Goal: Answer question/provide support

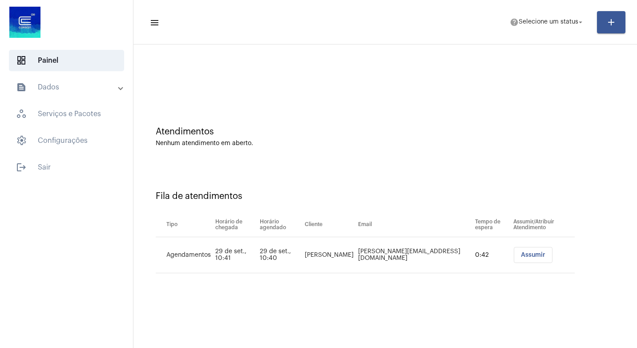
click at [521, 256] on span "Assumir" at bounding box center [533, 255] width 24 height 6
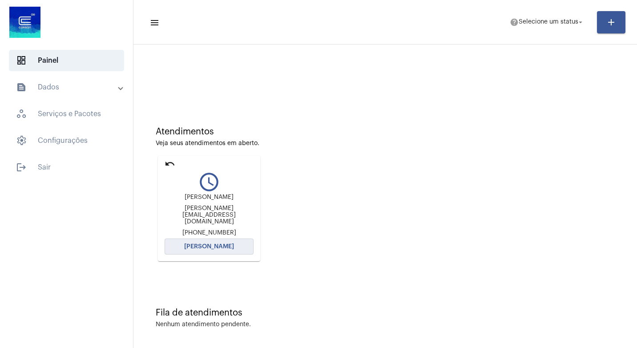
click at [201, 245] on span "[PERSON_NAME]" at bounding box center [209, 246] width 50 height 6
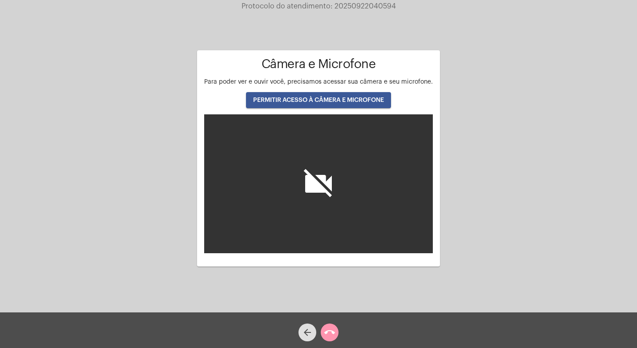
click at [331, 96] on button "PERMITIR ACESSO À CÂMERA E MICROFONE" at bounding box center [318, 100] width 145 height 16
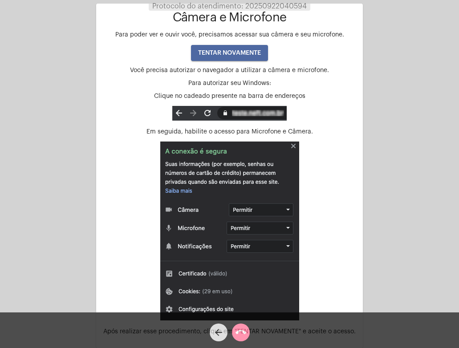
click at [234, 52] on span "TENTAR NOVAMENTE" at bounding box center [229, 53] width 63 height 6
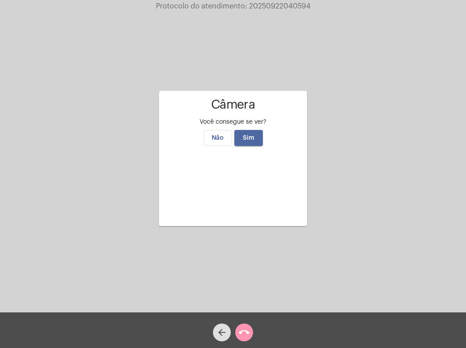
click at [250, 135] on span "Sim" at bounding box center [249, 138] width 12 height 6
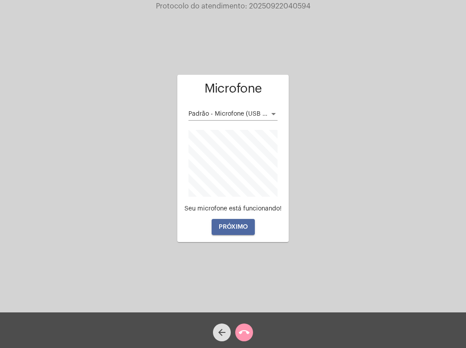
click at [229, 229] on span "PRÓXIMO" at bounding box center [233, 227] width 29 height 6
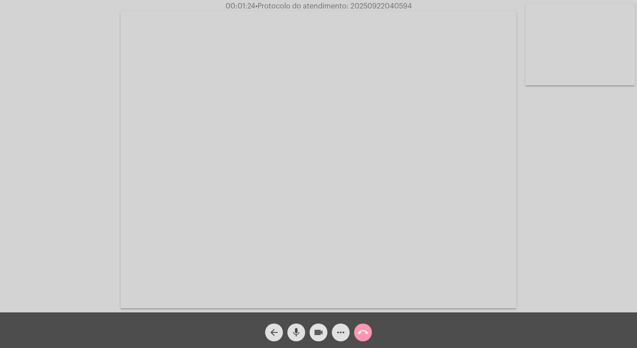
click at [323, 336] on mat-icon "videocam" at bounding box center [318, 332] width 11 height 11
click at [600, 56] on video at bounding box center [580, 45] width 109 height 82
click at [551, 64] on video at bounding box center [395, 158] width 396 height 297
click at [316, 334] on mat-icon "videocam_off" at bounding box center [318, 332] width 11 height 11
click at [317, 332] on mat-icon "videocam" at bounding box center [318, 332] width 11 height 11
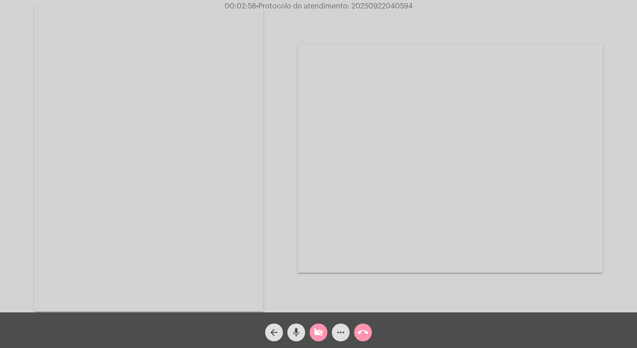
click at [321, 333] on mat-icon "videocam_off" at bounding box center [318, 332] width 11 height 11
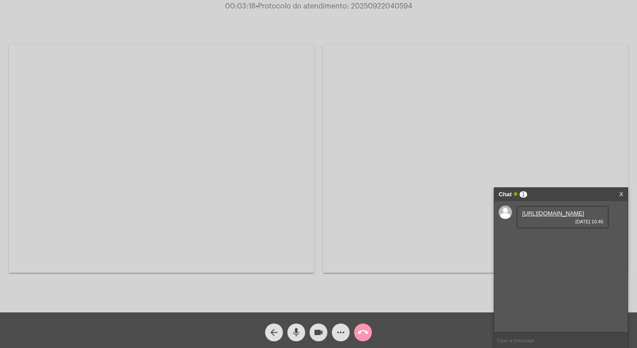
click at [549, 217] on link "[URL][DOMAIN_NAME]" at bounding box center [554, 213] width 62 height 7
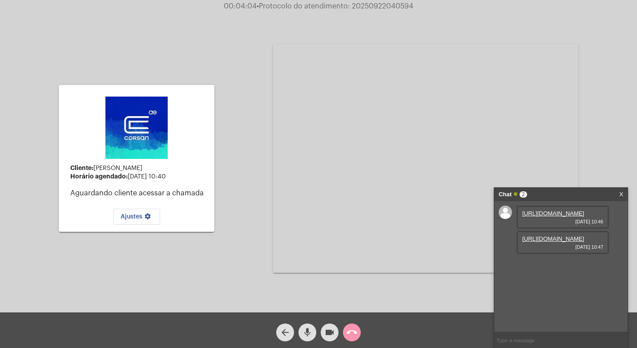
click at [552, 242] on link "[URL][DOMAIN_NAME]" at bounding box center [554, 238] width 62 height 7
click at [554, 242] on link "[URL][DOMAIN_NAME]" at bounding box center [554, 238] width 62 height 7
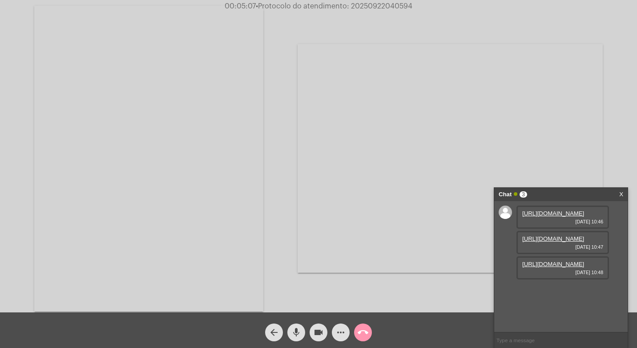
click at [612, 8] on div "00:05:07 • Protocolo do atendimento: 20250922040594" at bounding box center [318, 6] width 637 height 8
click at [321, 334] on mat-icon "videocam" at bounding box center [318, 332] width 11 height 11
click at [554, 242] on link "[URL][DOMAIN_NAME]" at bounding box center [554, 238] width 62 height 7
click at [624, 28] on div "Acessando Câmera e Microfone..." at bounding box center [475, 159] width 305 height 310
click at [561, 217] on link "[URL][DOMAIN_NAME]" at bounding box center [554, 213] width 62 height 7
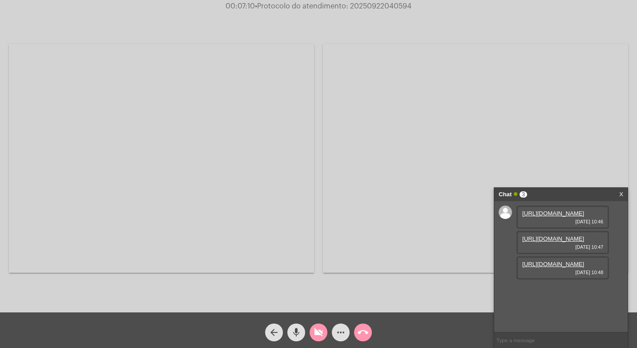
click at [573, 242] on link "[URL][DOMAIN_NAME]" at bounding box center [554, 238] width 62 height 7
click at [549, 217] on link "[URL][DOMAIN_NAME]" at bounding box center [554, 213] width 62 height 7
click at [561, 267] on link "[URL][DOMAIN_NAME]" at bounding box center [554, 264] width 62 height 7
click at [558, 242] on link "[URL][DOMAIN_NAME]" at bounding box center [554, 238] width 62 height 7
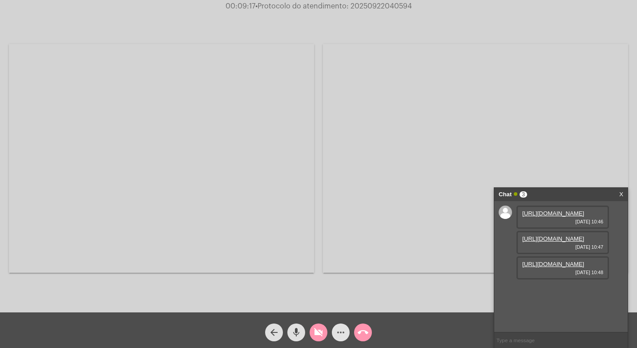
click at [344, 332] on mat-icon "more_horiz" at bounding box center [341, 332] width 11 height 11
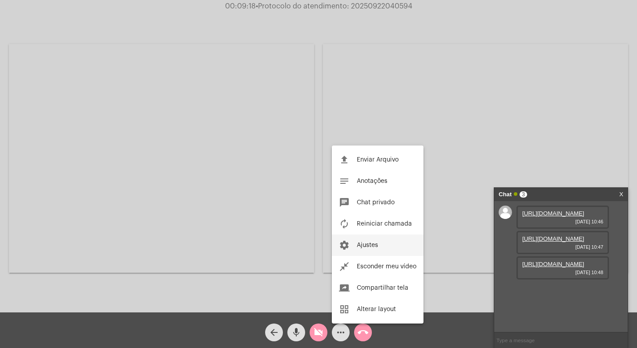
click at [377, 245] on span "Ajustes" at bounding box center [367, 245] width 21 height 6
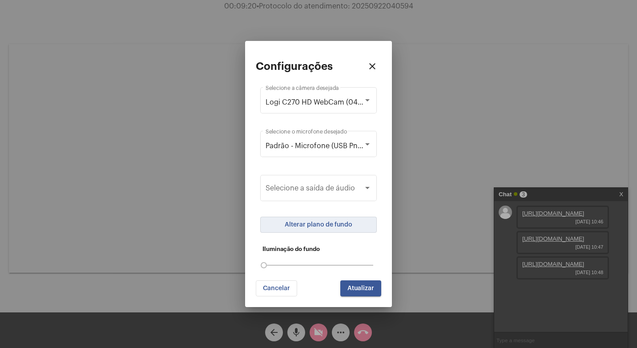
click at [325, 225] on span "Alterar plano de fundo" at bounding box center [319, 225] width 68 height 6
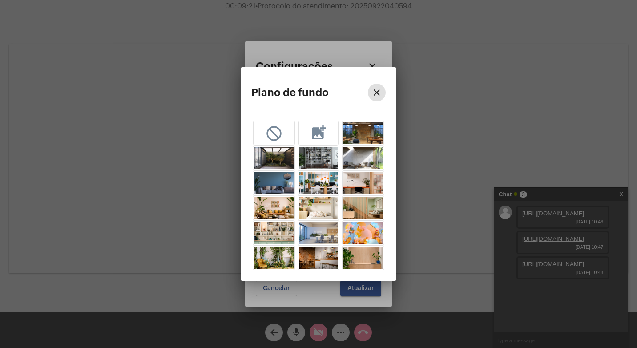
click at [320, 127] on mat-icon "add_photo_alternate" at bounding box center [319, 132] width 18 height 16
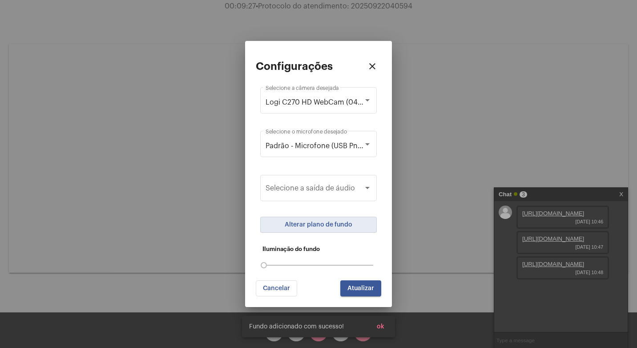
click at [364, 285] on button "Atualizar" at bounding box center [360, 288] width 41 height 16
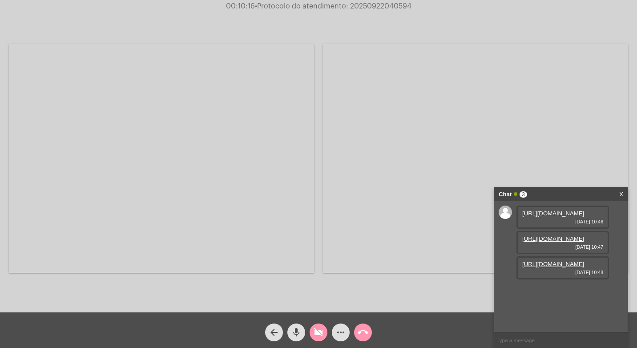
click at [492, 277] on div "Acessando Câmera e Microfone..." at bounding box center [475, 159] width 305 height 310
click at [567, 217] on link "[URL][DOMAIN_NAME]" at bounding box center [554, 213] width 62 height 7
click at [569, 242] on link "[URL][DOMAIN_NAME]" at bounding box center [554, 238] width 62 height 7
click at [553, 217] on link "[URL][DOMAIN_NAME]" at bounding box center [554, 213] width 62 height 7
click at [567, 267] on link "[URL][DOMAIN_NAME]" at bounding box center [554, 264] width 62 height 7
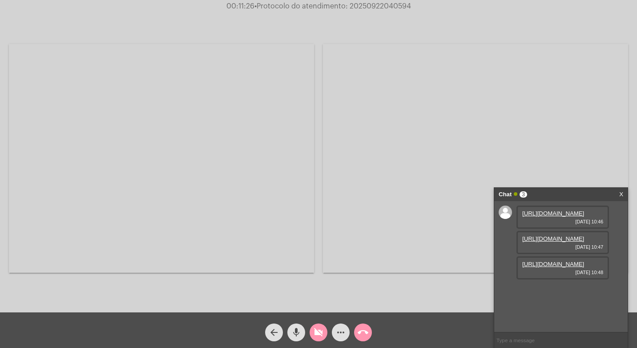
click at [553, 242] on link "[URL][DOMAIN_NAME]" at bounding box center [554, 238] width 62 height 7
click at [322, 332] on mat-icon "videocam_off" at bounding box center [318, 332] width 11 height 11
click at [468, 289] on div "Acessando Câmera e Microfone..." at bounding box center [475, 159] width 305 height 310
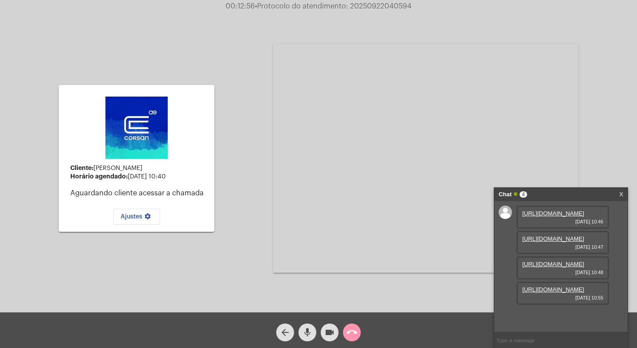
click at [330, 331] on mat-icon "videocam" at bounding box center [329, 332] width 11 height 11
click at [553, 293] on link "[URL][DOMAIN_NAME]" at bounding box center [554, 289] width 62 height 7
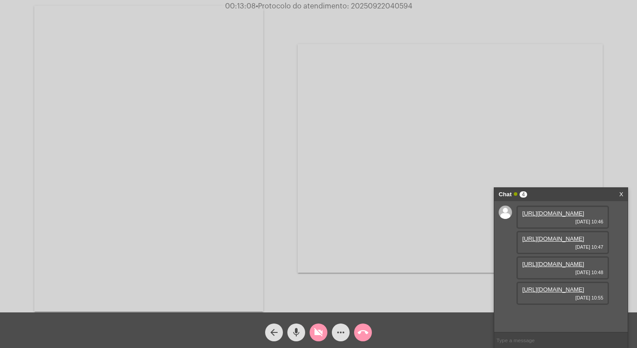
click at [620, 30] on div "Acessando Câmera e Microfone..." at bounding box center [319, 157] width 636 height 312
click at [321, 331] on mat-icon "videocam_off" at bounding box center [318, 332] width 11 height 11
click at [321, 331] on mat-icon "videocam" at bounding box center [318, 332] width 11 height 11
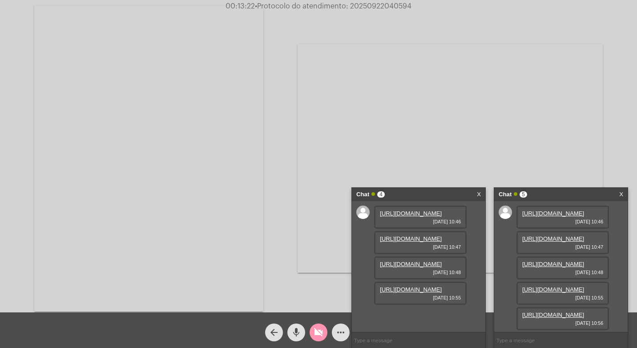
click at [413, 293] on link "[URL][DOMAIN_NAME]" at bounding box center [411, 289] width 62 height 7
click at [421, 293] on link "[URL][DOMAIN_NAME]" at bounding box center [411, 289] width 62 height 7
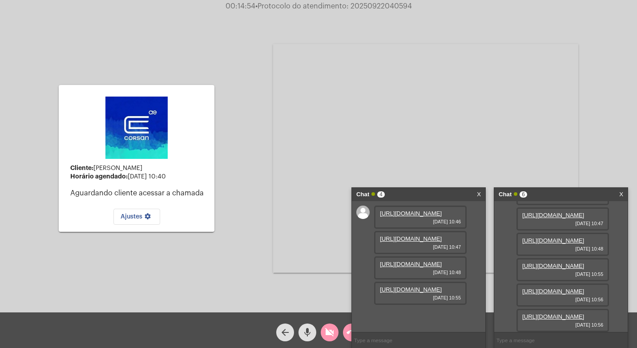
scroll to position [144, 0]
click at [556, 313] on link "[URL][DOMAIN_NAME]" at bounding box center [554, 316] width 62 height 7
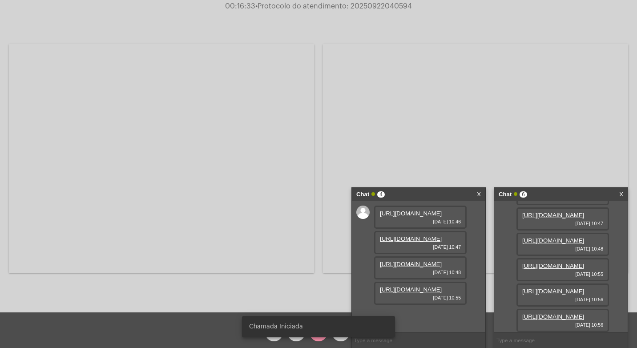
click at [215, 321] on div "arrow_back mic videocam_off more_horiz call_end" at bounding box center [318, 330] width 637 height 36
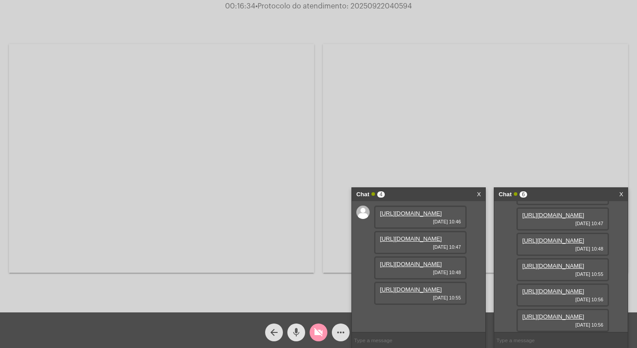
click at [295, 332] on mat-icon "mic" at bounding box center [296, 332] width 11 height 11
click at [321, 334] on mat-icon "videocam_off" at bounding box center [318, 332] width 11 height 11
click at [300, 330] on mat-icon "mic_off" at bounding box center [296, 332] width 11 height 11
click at [295, 329] on mat-icon "mic" at bounding box center [296, 332] width 11 height 11
click at [295, 332] on mat-icon "mic_off" at bounding box center [296, 332] width 11 height 11
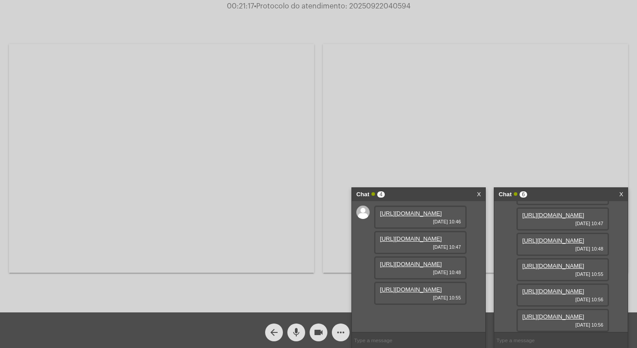
click at [296, 329] on mat-icon "mic" at bounding box center [296, 332] width 11 height 11
click at [319, 330] on mat-icon "videocam" at bounding box center [318, 332] width 11 height 11
click at [300, 336] on mat-icon "mic_off" at bounding box center [296, 332] width 11 height 11
click at [320, 329] on mat-icon "videocam_off" at bounding box center [318, 332] width 11 height 11
click at [316, 330] on mat-icon "videocam" at bounding box center [318, 332] width 11 height 11
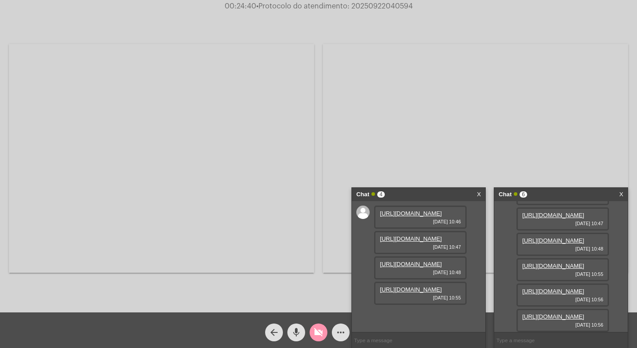
click at [292, 330] on mat-icon "mic" at bounding box center [296, 332] width 11 height 11
click at [323, 332] on mat-icon "videocam_off" at bounding box center [318, 332] width 11 height 11
click at [296, 330] on mat-icon "mic_off" at bounding box center [296, 332] width 11 height 11
click at [321, 332] on mat-icon "videocam" at bounding box center [318, 332] width 11 height 11
click at [296, 330] on mat-icon "mic" at bounding box center [296, 332] width 11 height 11
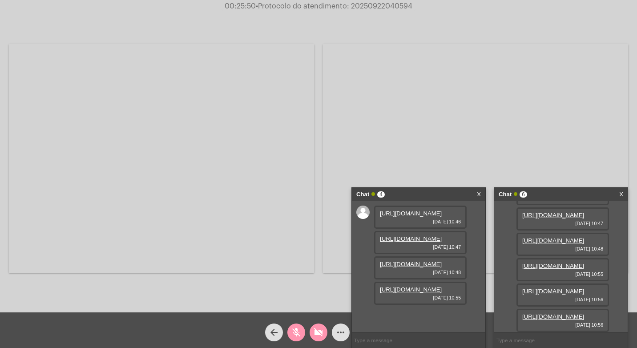
click at [319, 332] on mat-icon "videocam_off" at bounding box center [318, 332] width 11 height 11
click at [296, 330] on mat-icon "mic_off" at bounding box center [296, 332] width 11 height 11
click at [402, 339] on input "text" at bounding box center [419, 340] width 134 height 16
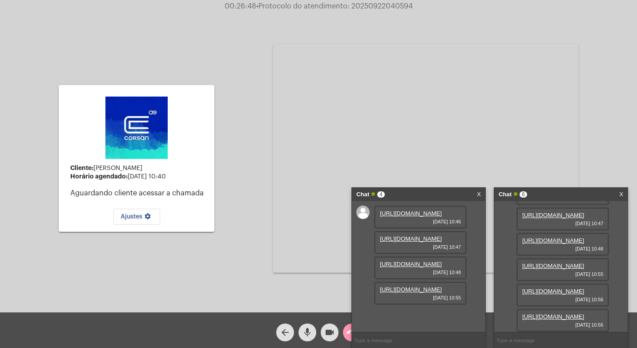
click at [477, 191] on link "X" at bounding box center [479, 194] width 4 height 13
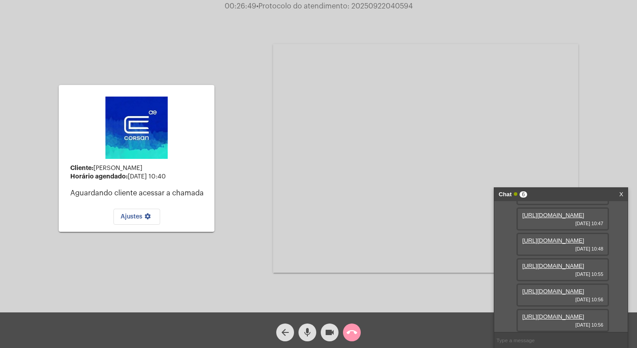
click at [354, 329] on mat-icon "call_end" at bounding box center [352, 332] width 11 height 11
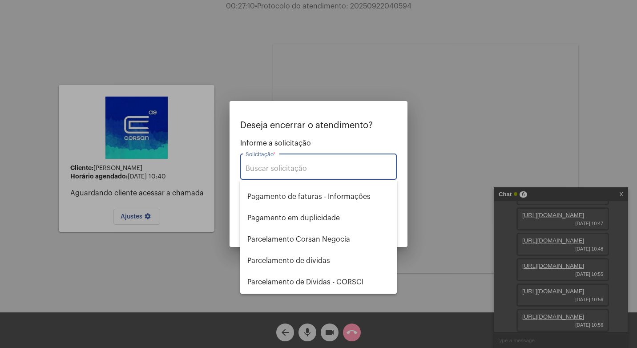
scroll to position [579, 0]
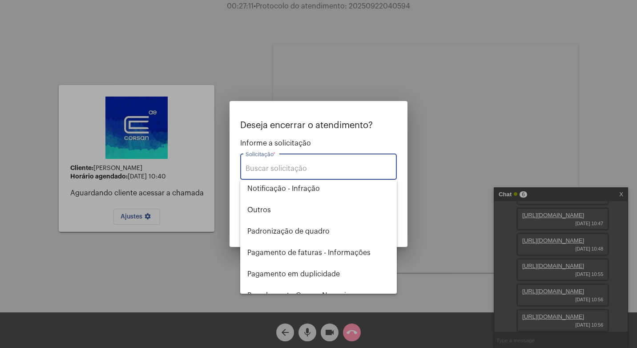
click at [260, 170] on input "Solicitação *" at bounding box center [319, 169] width 146 height 8
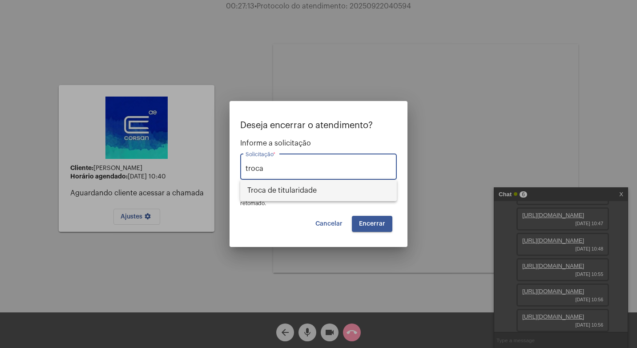
click at [278, 188] on span "Troca de titularidade" at bounding box center [318, 190] width 142 height 21
type input "Troca de titularidade"
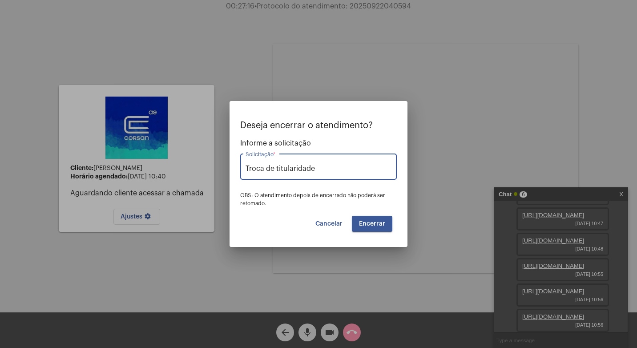
click at [376, 224] on span "Encerrar" at bounding box center [372, 224] width 26 height 6
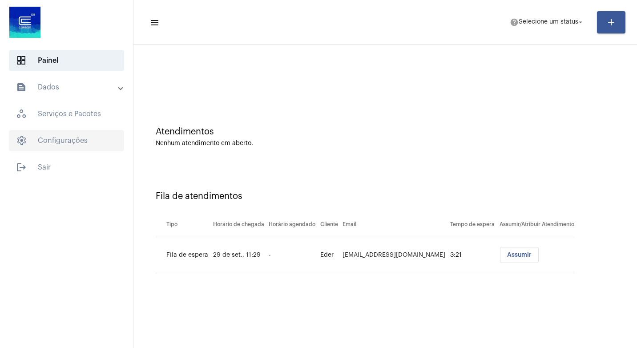
click at [76, 134] on span "settings Configurações" at bounding box center [66, 140] width 115 height 21
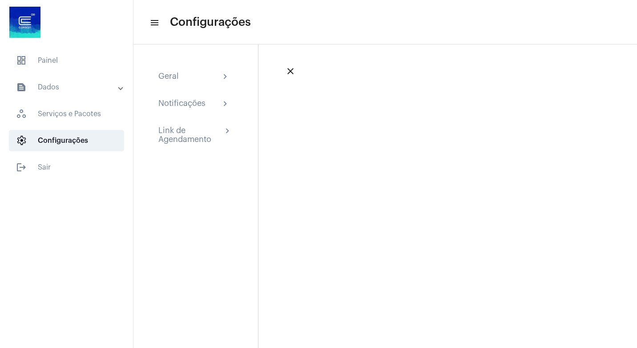
click at [119, 89] on span at bounding box center [121, 88] width 4 height 8
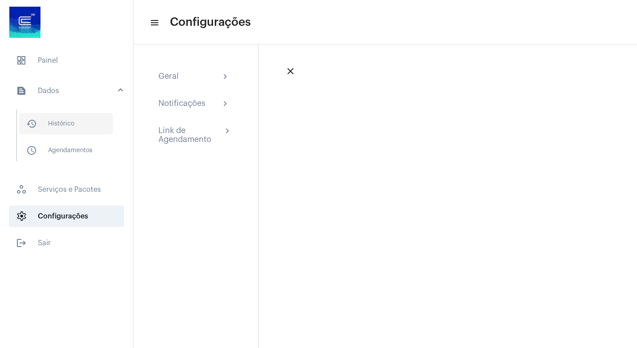
click at [69, 119] on span "history_outlined Histórico" at bounding box center [66, 123] width 94 height 21
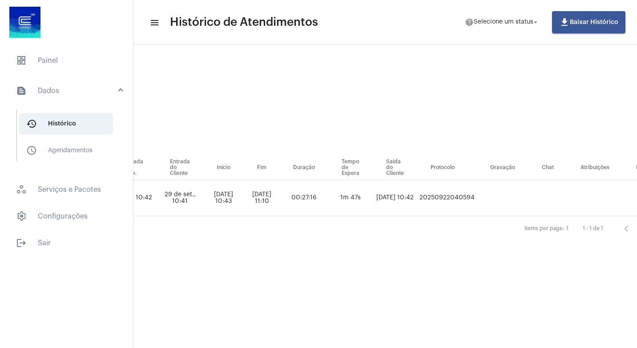
scroll to position [0, 413]
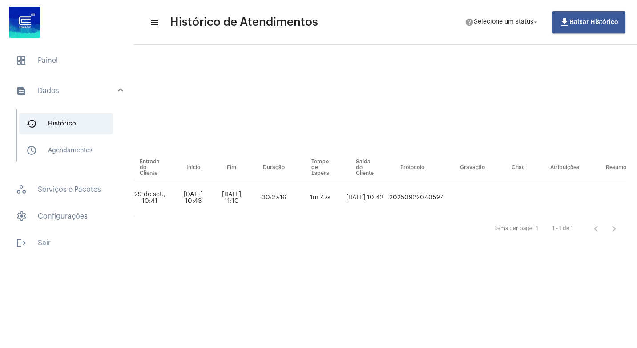
drag, startPoint x: 381, startPoint y: 198, endPoint x: 437, endPoint y: 202, distance: 56.2
click at [437, 202] on tr "[PERSON_NAME] troca_de_titularidade [PERSON_NAME] [PERSON_NAME][EMAIL_ADDRESS][…" at bounding box center [185, 198] width 884 height 36
copy td "20250922040594"
click at [368, 252] on div "Pesquisar por email search Pesquisar por nome search Todos Filtrar por status D…" at bounding box center [184, 153] width 911 height 201
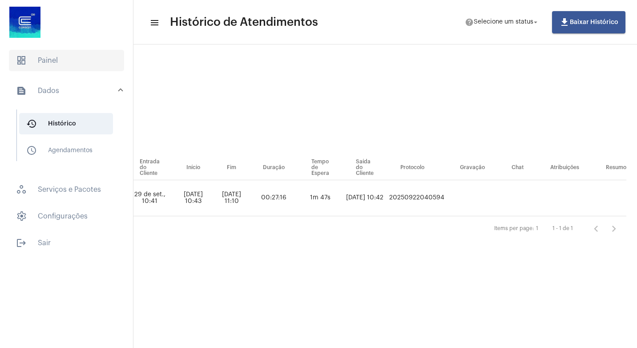
click at [63, 61] on span "dashboard Painel" at bounding box center [66, 60] width 115 height 21
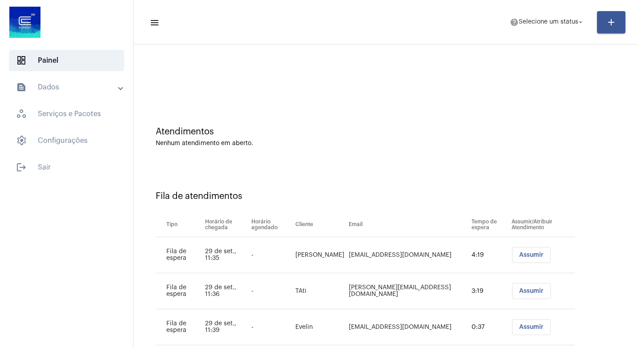
click at [519, 255] on span "Assumir" at bounding box center [531, 255] width 24 height 6
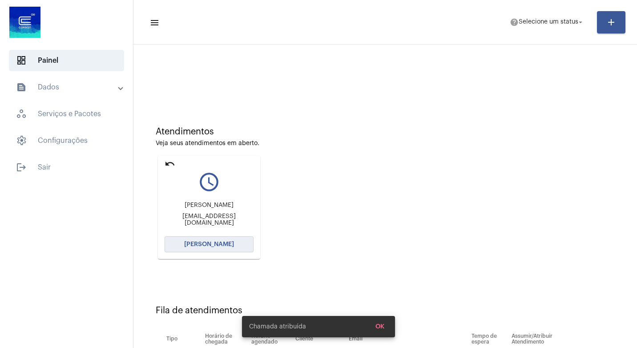
click at [215, 242] on span "[PERSON_NAME]" at bounding box center [209, 244] width 50 height 6
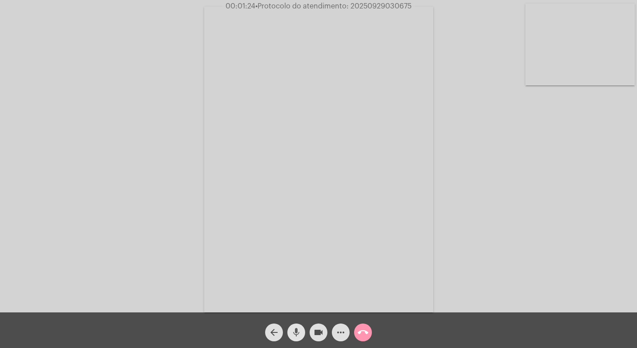
click at [297, 330] on mat-icon "mic" at bounding box center [296, 332] width 11 height 11
click at [319, 329] on mat-icon "videocam" at bounding box center [318, 332] width 11 height 11
click at [321, 332] on mat-icon "videocam_off" at bounding box center [318, 332] width 11 height 11
click at [321, 332] on mat-icon "videocam" at bounding box center [318, 332] width 11 height 11
click at [295, 328] on mat-icon "mic_off" at bounding box center [296, 332] width 11 height 11
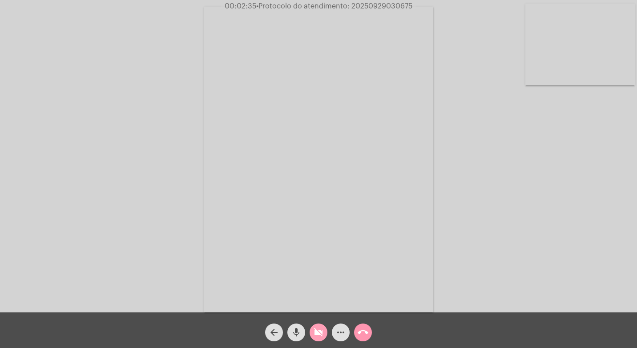
click at [320, 331] on mat-icon "videocam_off" at bounding box center [318, 332] width 11 height 11
click at [296, 330] on mat-icon "mic" at bounding box center [296, 332] width 11 height 11
click at [320, 330] on mat-icon "videocam" at bounding box center [318, 332] width 11 height 11
click at [318, 333] on mat-icon "videocam_off" at bounding box center [318, 332] width 11 height 11
click at [295, 332] on mat-icon "mic_off" at bounding box center [296, 332] width 11 height 11
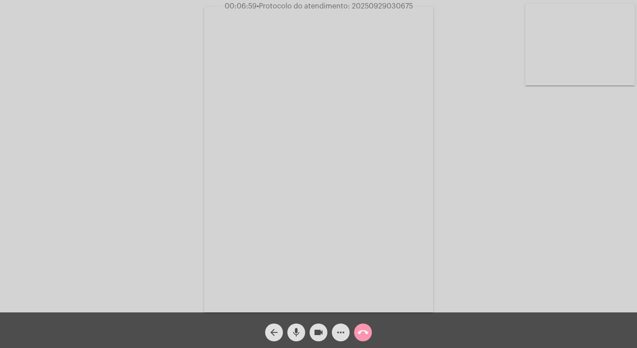
click at [296, 332] on mat-icon "mic" at bounding box center [296, 332] width 11 height 11
click at [321, 331] on mat-icon "videocam" at bounding box center [318, 332] width 11 height 11
click at [298, 333] on mat-icon "mic_off" at bounding box center [296, 332] width 11 height 11
click at [317, 331] on mat-icon "videocam_off" at bounding box center [318, 332] width 11 height 11
click at [317, 330] on mat-icon "videocam" at bounding box center [318, 332] width 11 height 11
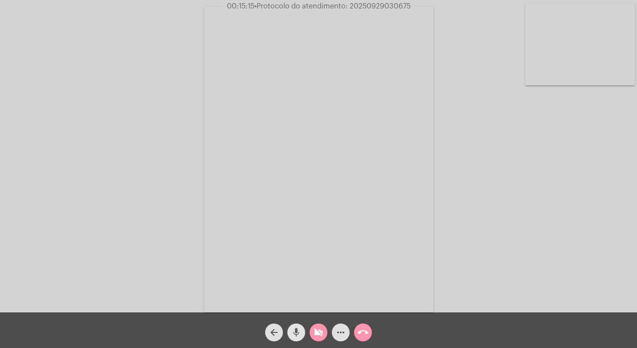
click at [297, 330] on mat-icon "mic" at bounding box center [296, 332] width 11 height 11
click at [302, 332] on button "mic_off" at bounding box center [297, 333] width 18 height 18
click at [323, 329] on mat-icon "videocam_off" at bounding box center [318, 332] width 11 height 11
click at [316, 331] on mat-icon "videocam" at bounding box center [318, 332] width 11 height 11
click at [297, 330] on mat-icon "mic" at bounding box center [296, 332] width 11 height 11
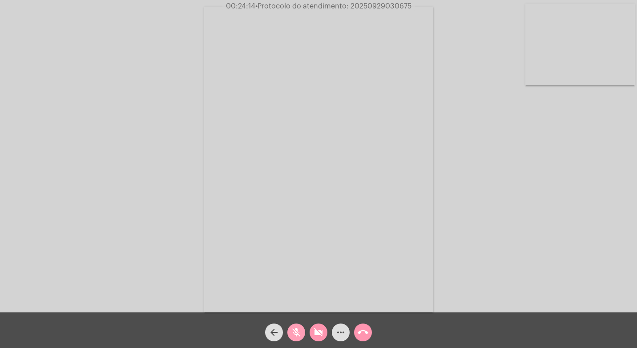
click at [297, 333] on mat-icon "mic_off" at bounding box center [296, 332] width 11 height 11
click at [320, 332] on mat-icon "videocam_off" at bounding box center [318, 332] width 11 height 11
click at [319, 332] on mat-icon "videocam" at bounding box center [318, 332] width 11 height 11
click at [296, 332] on mat-icon "mic" at bounding box center [296, 332] width 11 height 11
click at [292, 333] on mat-icon "mic_off" at bounding box center [296, 332] width 11 height 11
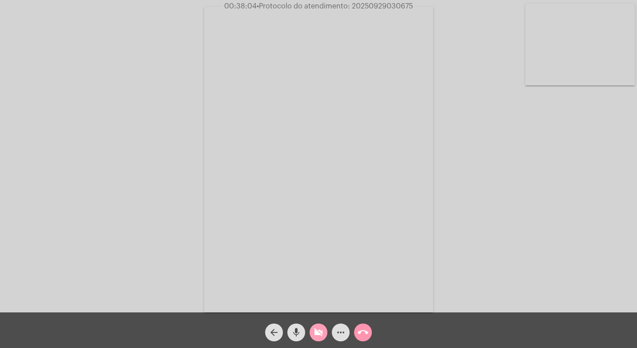
click at [321, 330] on mat-icon "videocam_off" at bounding box center [318, 332] width 11 height 11
click at [362, 328] on mat-icon "call_end" at bounding box center [363, 332] width 11 height 11
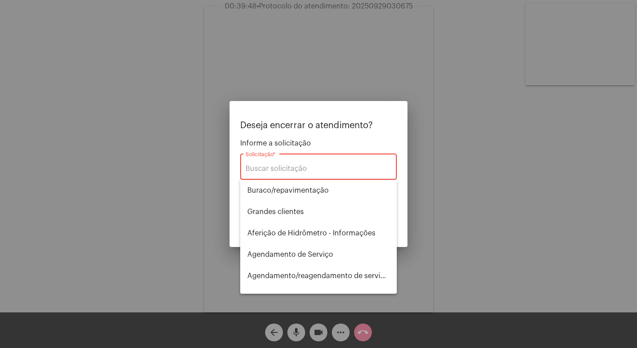
click at [357, 332] on div at bounding box center [318, 174] width 637 height 348
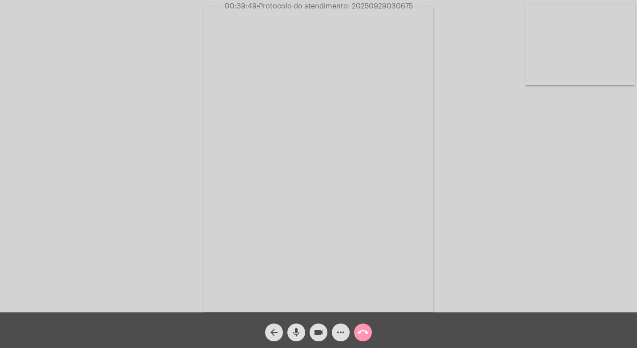
click at [294, 331] on mat-icon "mic" at bounding box center [296, 332] width 11 height 11
click at [317, 331] on mat-icon "videocam" at bounding box center [318, 332] width 11 height 11
click at [362, 331] on mat-icon "call_end" at bounding box center [363, 332] width 11 height 11
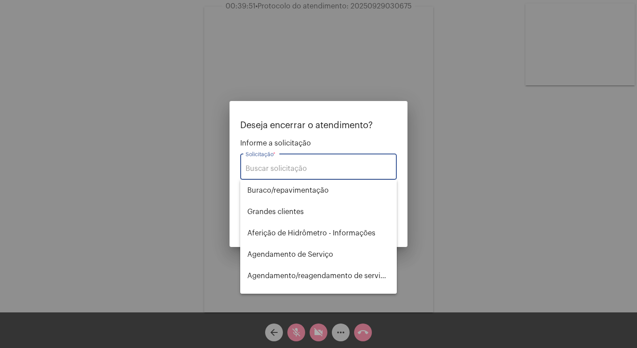
click at [362, 330] on div at bounding box center [318, 174] width 637 height 348
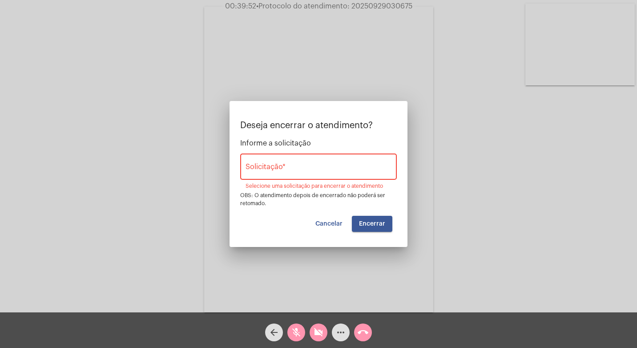
click at [362, 330] on mat-icon "call_end" at bounding box center [363, 332] width 11 height 11
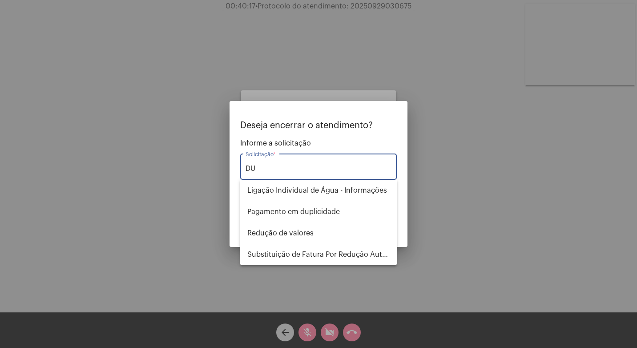
type input "D"
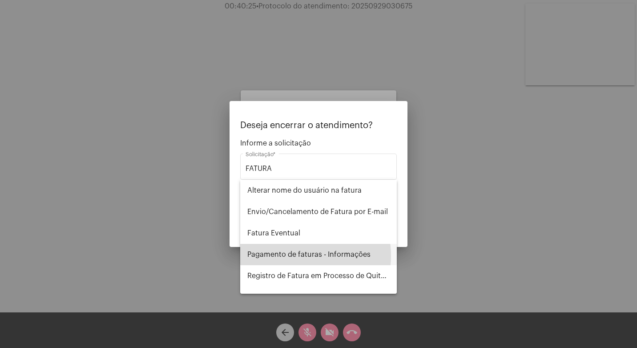
click at [292, 256] on span "Pagamento de faturas - Informações" at bounding box center [318, 254] width 142 height 21
type input "Pagamento de faturas - Informações"
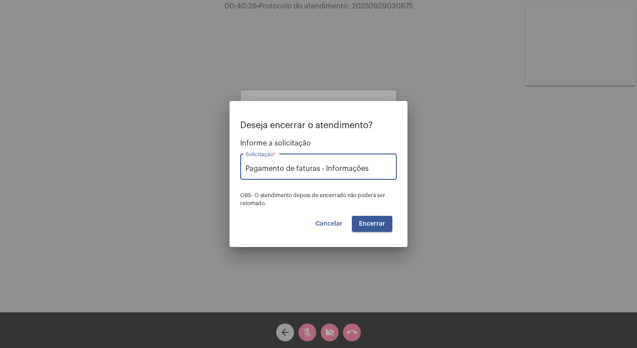
click at [372, 228] on button "Encerrar" at bounding box center [372, 224] width 41 height 16
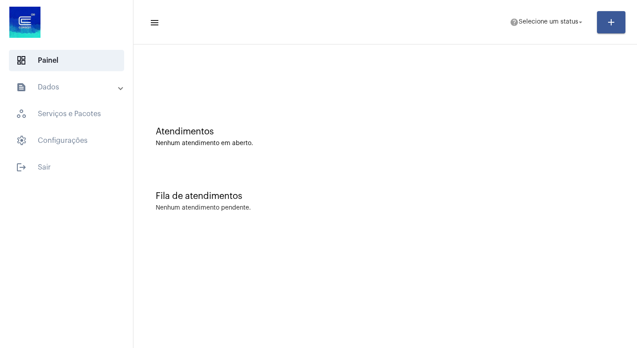
click at [78, 89] on mat-panel-title "text_snippet_outlined Dados" at bounding box center [67, 87] width 103 height 11
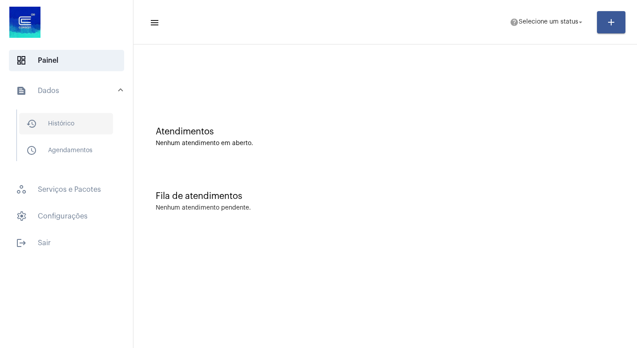
click at [87, 126] on span "history_outlined Histórico" at bounding box center [66, 123] width 94 height 21
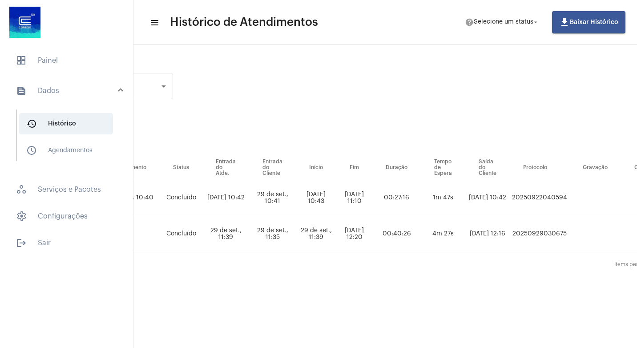
scroll to position [0, 338]
drag, startPoint x: 590, startPoint y: 233, endPoint x: 537, endPoint y: 234, distance: 53.4
click at [537, 234] on td "20250929030675" at bounding box center [536, 234] width 60 height 36
copy td "20250929030675"
click at [547, 278] on div "Pesquisar por email search Pesquisar por nome search Todos Filtrar por status D…" at bounding box center [281, 171] width 955 height 237
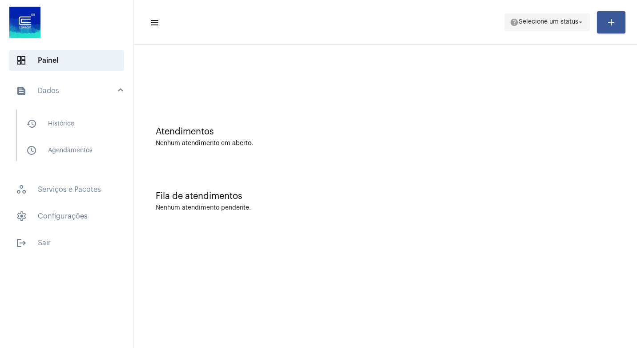
click at [582, 19] on mat-icon "arrow_drop_down" at bounding box center [581, 22] width 8 height 8
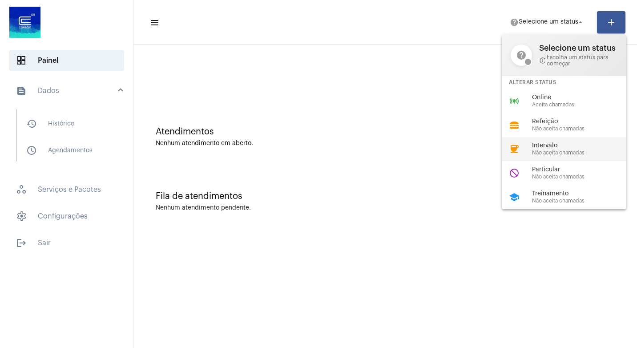
click at [567, 148] on span "Intervalo" at bounding box center [582, 145] width 101 height 7
